Goal: Task Accomplishment & Management: Use online tool/utility

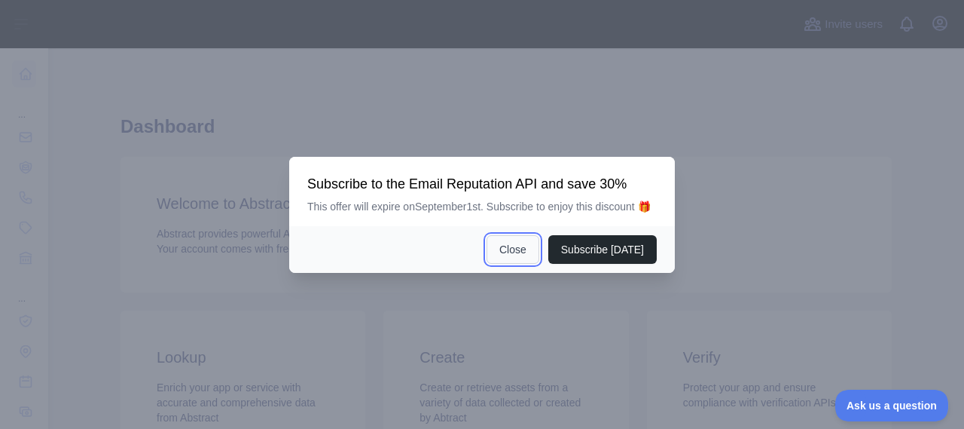
click at [523, 260] on button "Close" at bounding box center [513, 249] width 53 height 29
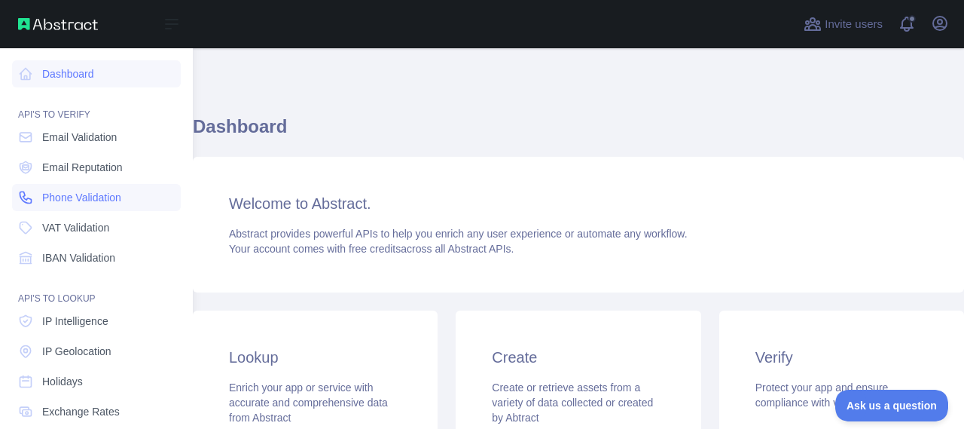
click at [72, 194] on span "Phone Validation" at bounding box center [81, 197] width 79 height 15
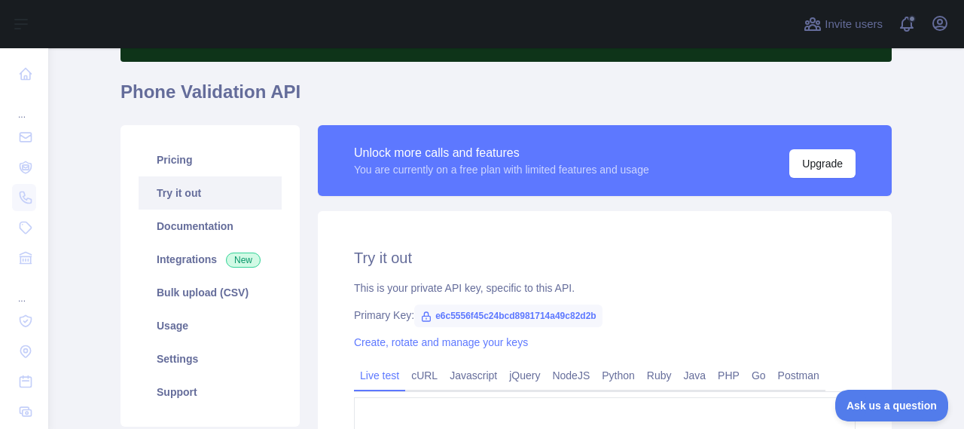
scroll to position [100, 0]
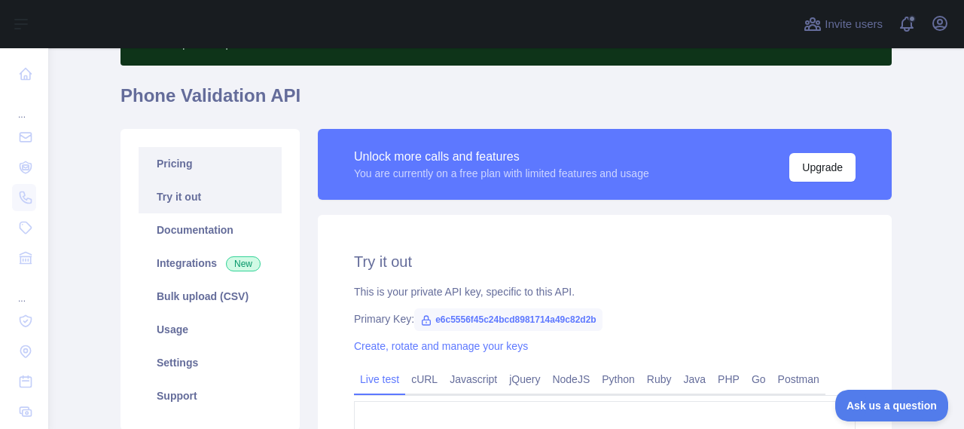
click at [225, 165] on link "Pricing" at bounding box center [210, 163] width 143 height 33
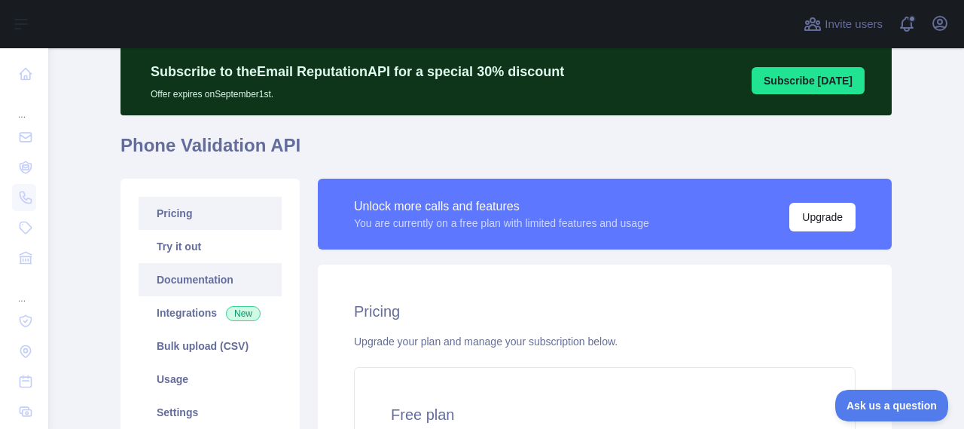
scroll to position [81, 0]
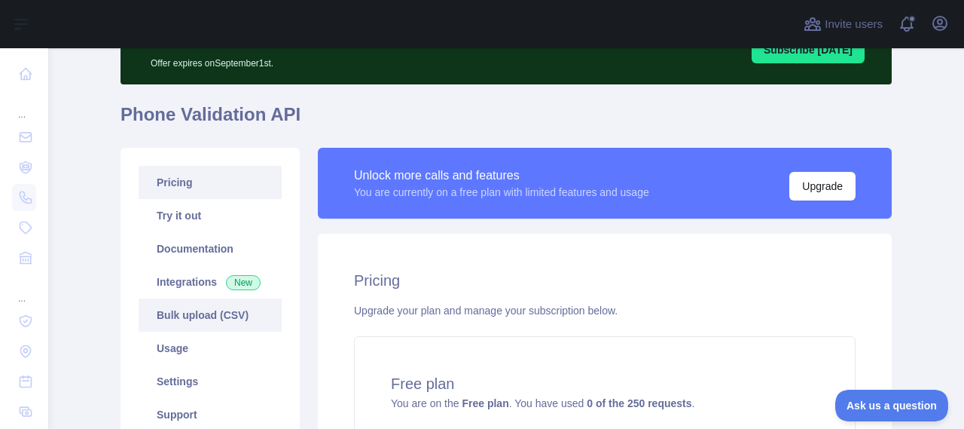
click at [212, 315] on link "Bulk upload (CSV)" at bounding box center [210, 314] width 143 height 33
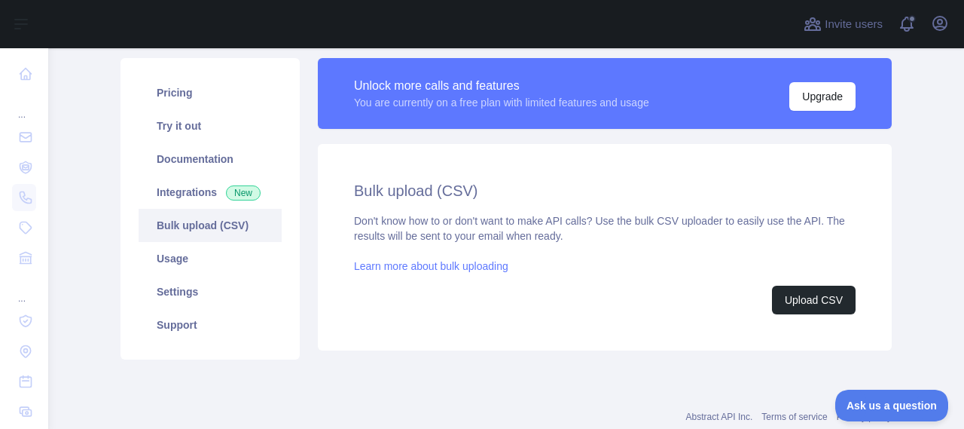
scroll to position [191, 0]
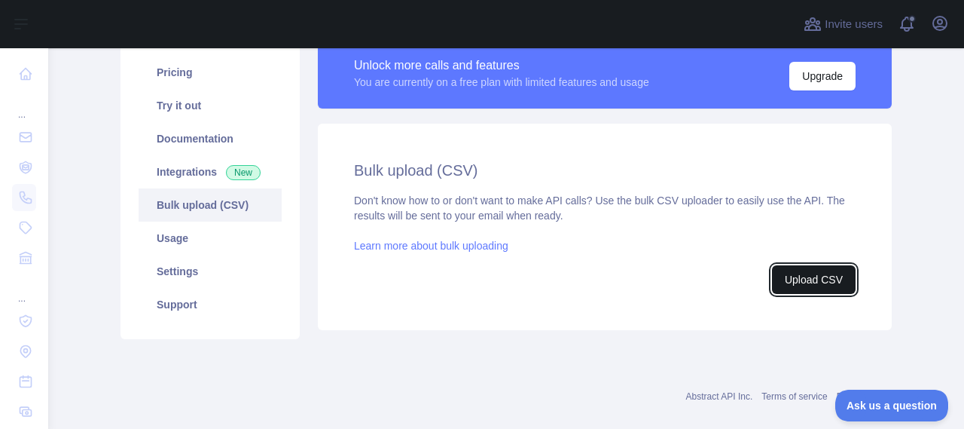
click at [803, 281] on button "Upload CSV" at bounding box center [814, 279] width 84 height 29
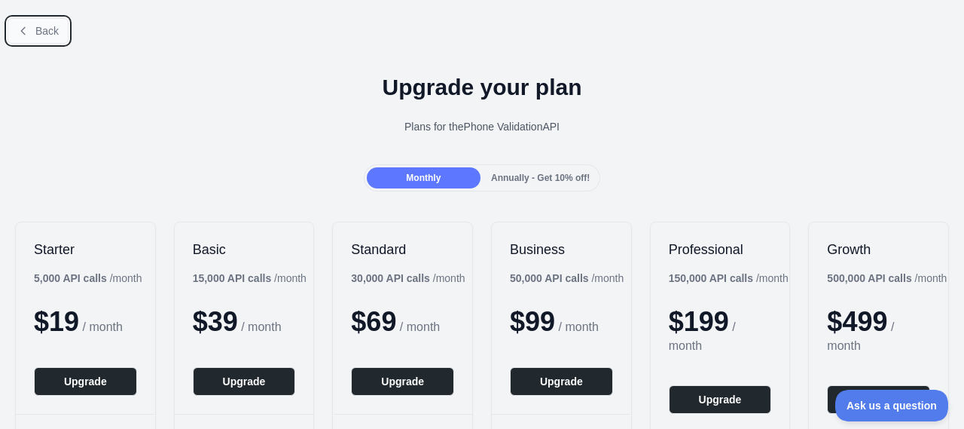
click at [41, 25] on span "Back" at bounding box center [46, 31] width 23 height 12
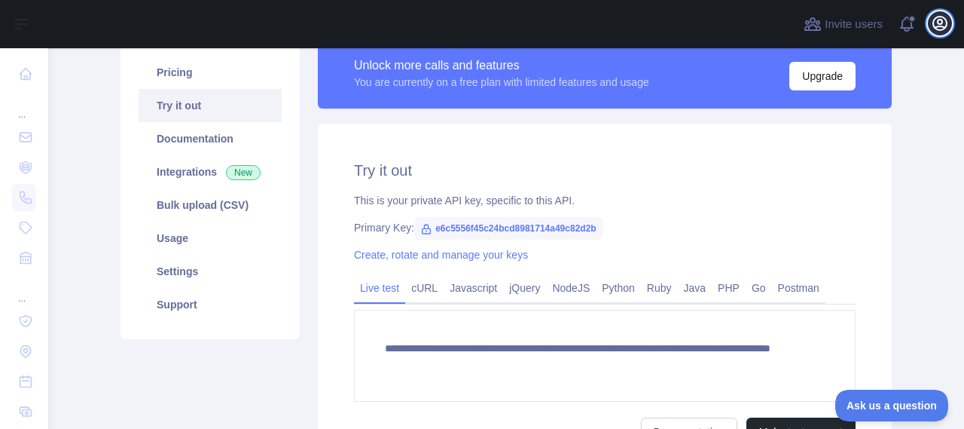
click at [933, 29] on icon "button" at bounding box center [940, 23] width 18 height 18
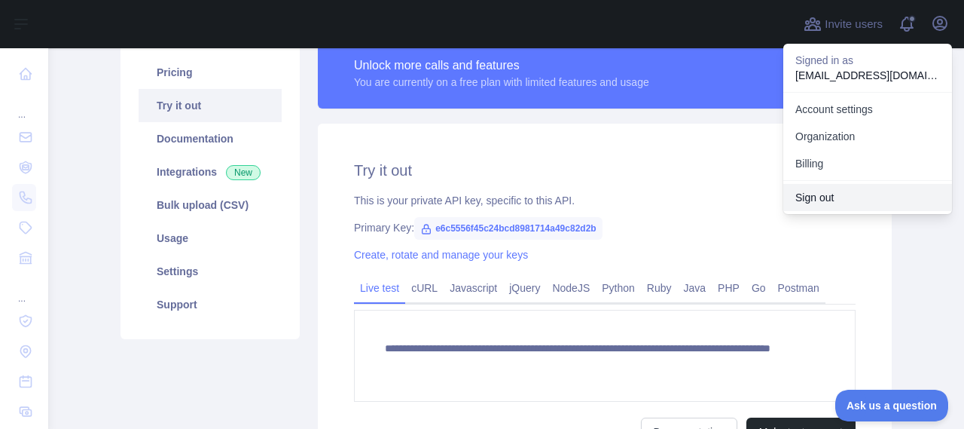
click at [830, 206] on button "Sign out" at bounding box center [867, 197] width 169 height 27
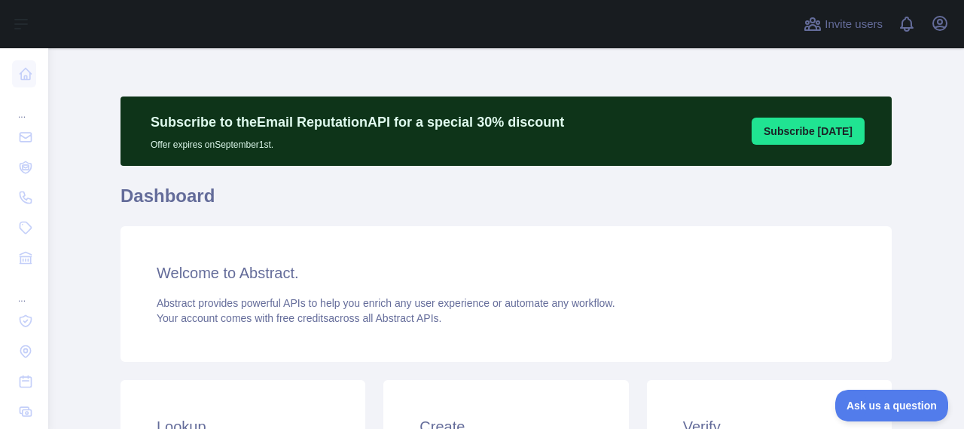
scroll to position [49, 0]
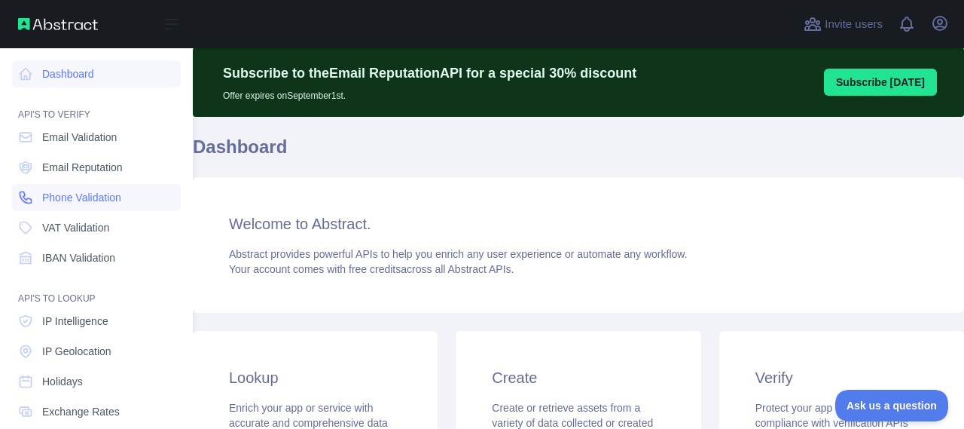
click at [65, 203] on span "Phone Validation" at bounding box center [81, 197] width 79 height 15
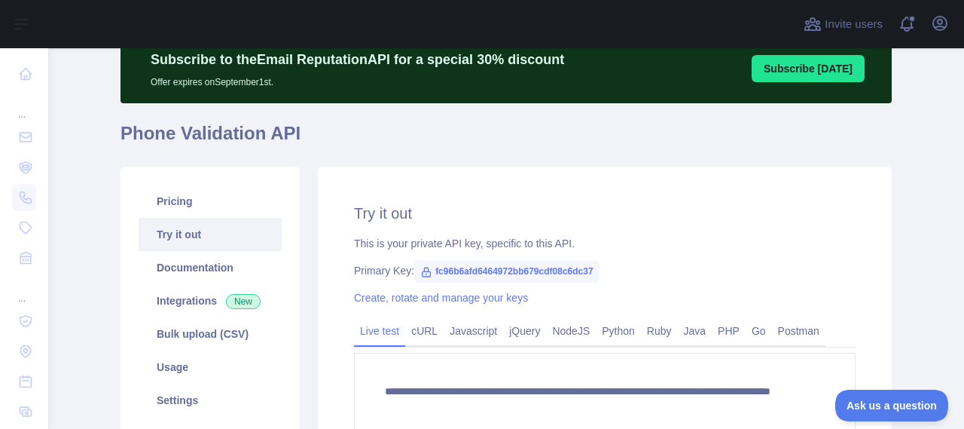
scroll to position [56, 0]
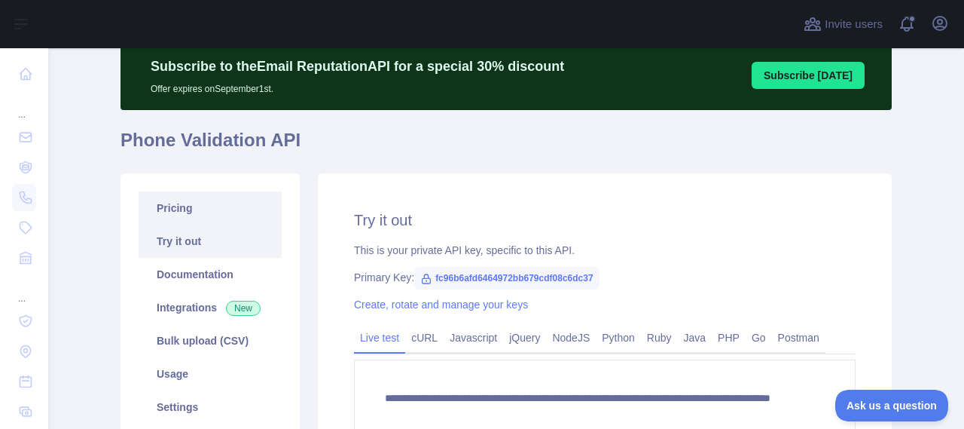
click at [228, 204] on link "Pricing" at bounding box center [210, 207] width 143 height 33
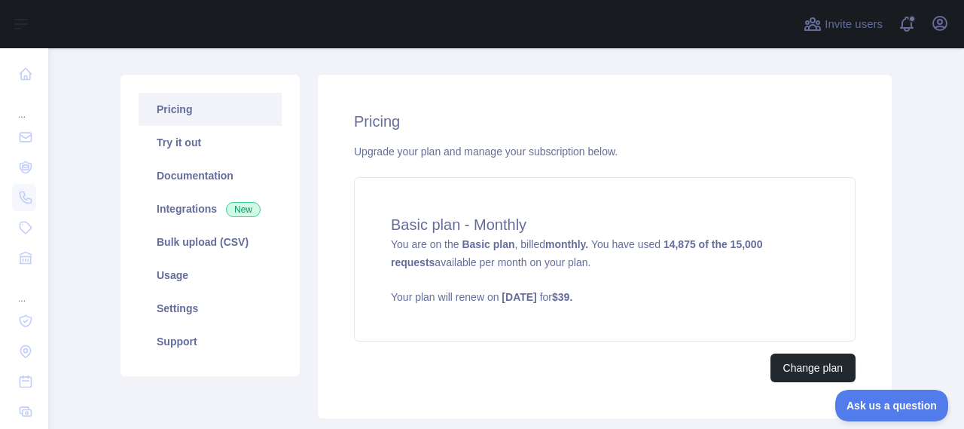
scroll to position [166, 0]
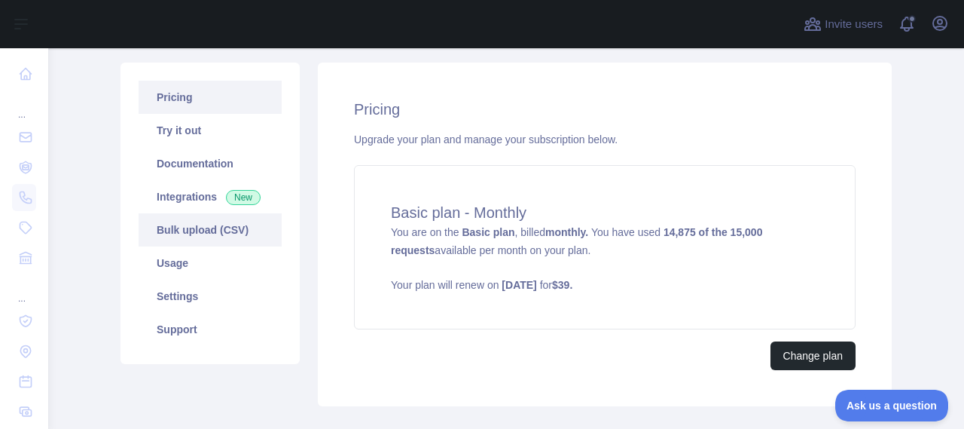
click at [200, 224] on link "Bulk upload (CSV)" at bounding box center [210, 229] width 143 height 33
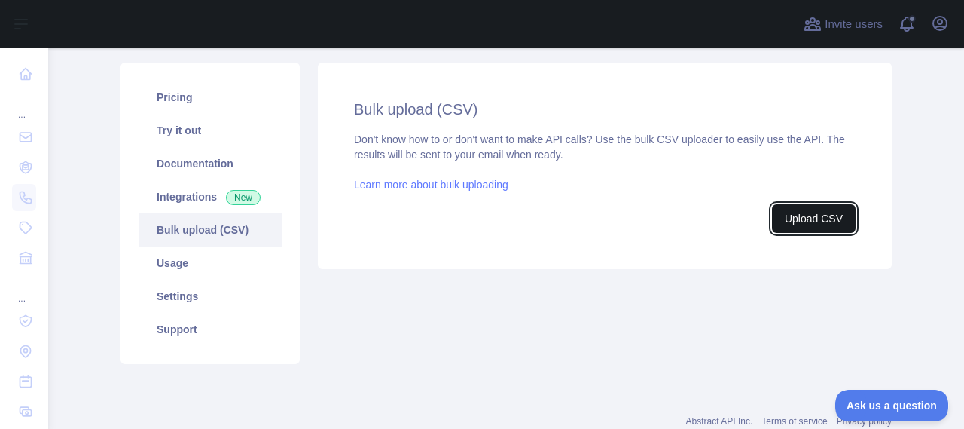
click at [795, 216] on button "Upload CSV" at bounding box center [814, 218] width 84 height 29
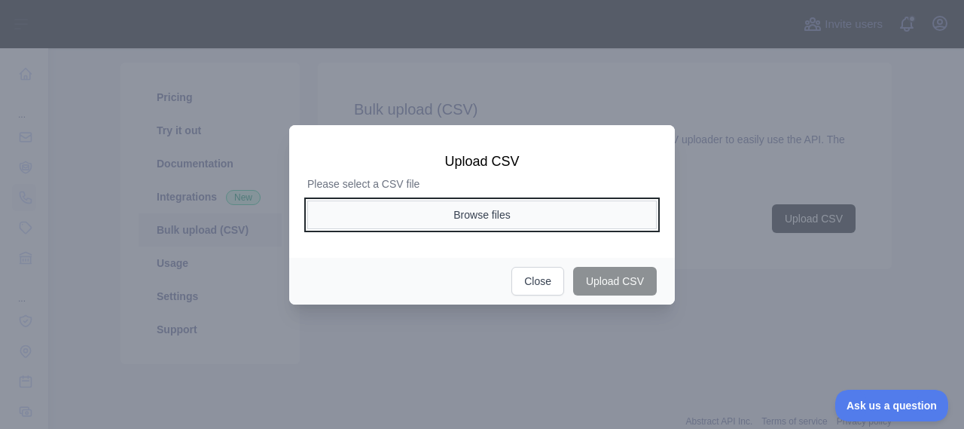
click at [403, 209] on button "Browse files" at bounding box center [482, 214] width 350 height 29
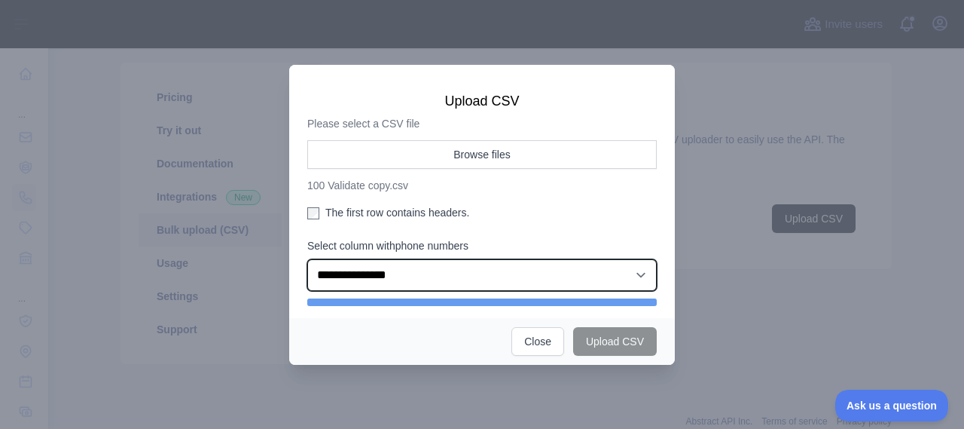
click at [479, 273] on select "**********" at bounding box center [482, 275] width 350 height 32
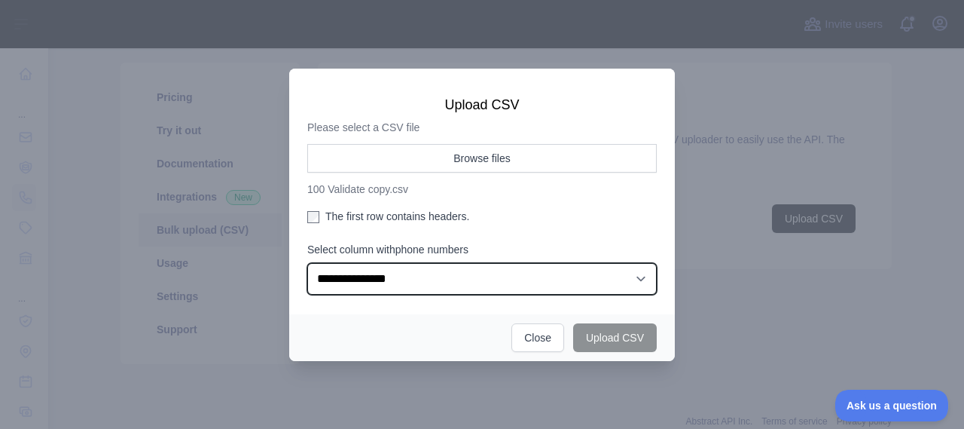
click at [467, 289] on select "**********" at bounding box center [482, 279] width 350 height 32
click at [307, 263] on select "**********" at bounding box center [482, 279] width 350 height 32
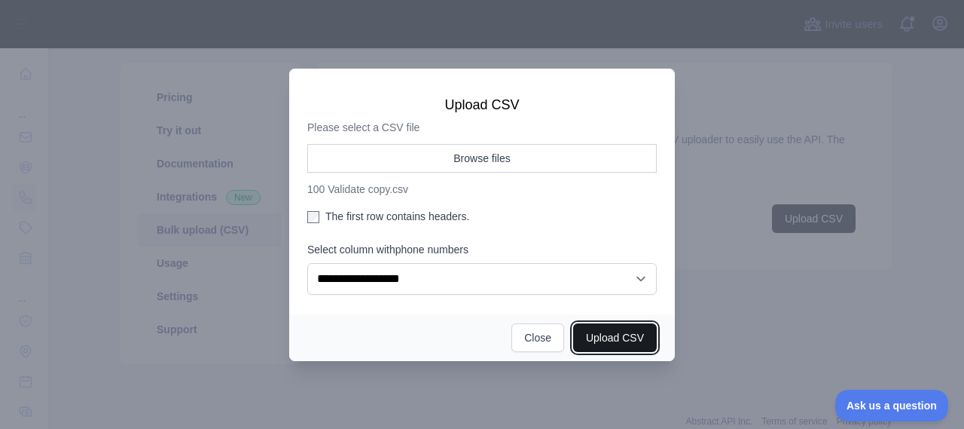
click at [606, 340] on button "Upload CSV" at bounding box center [615, 337] width 84 height 29
select select "**"
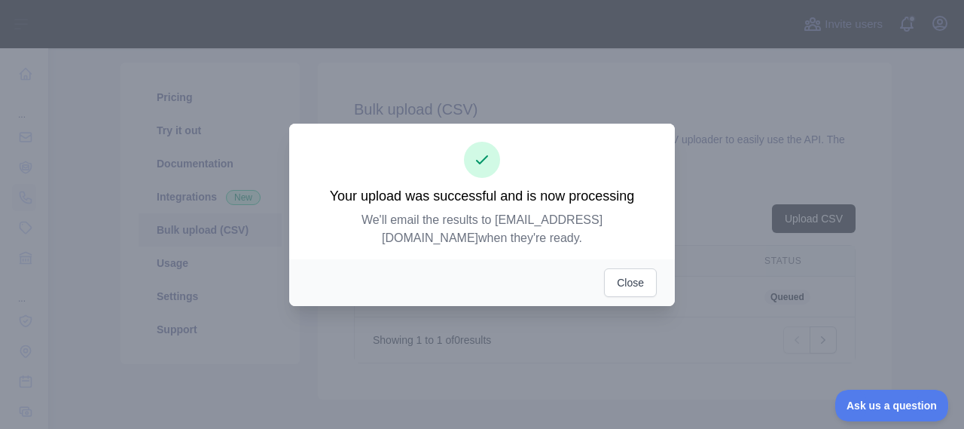
click at [623, 296] on div "Close" at bounding box center [482, 282] width 386 height 47
click at [624, 289] on button "Close" at bounding box center [630, 282] width 53 height 29
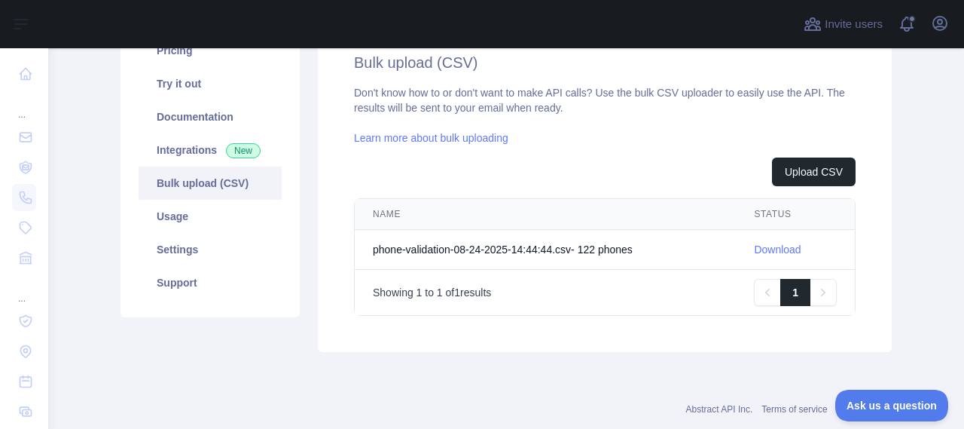
scroll to position [214, 0]
click at [786, 251] on link "Download" at bounding box center [777, 249] width 47 height 12
